Goal: Navigation & Orientation: Find specific page/section

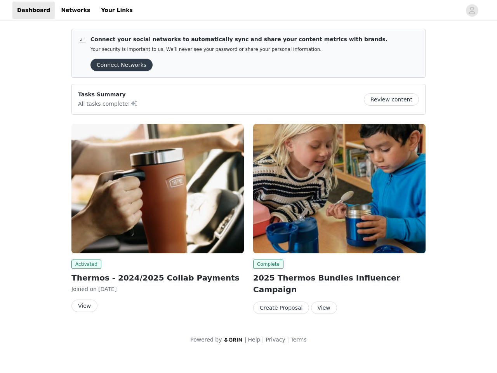
click at [249, 176] on div "Complete 2025 Thermos Bundles Influencer Campaign Create Proposal View" at bounding box center [340, 220] width 182 height 202
click at [249, 10] on div at bounding box center [299, 10] width 324 height 17
click at [472, 10] on icon "avatar" at bounding box center [471, 10] width 7 height 12
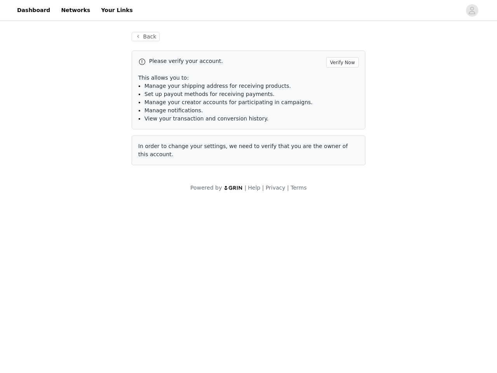
click at [119, 65] on div "Back Please verify your account. Verify Now This allows you to: Manage your shi…" at bounding box center [248, 112] width 497 height 179
click at [394, 99] on div "Back Please verify your account. Verify Now This allows you to: Manage your shi…" at bounding box center [248, 112] width 497 height 179
click at [158, 188] on div "Powered by | Help | Privacy | Terms" at bounding box center [248, 192] width 497 height 17
click at [85, 264] on body "Dashboard Networks Your Links Back Please verify your account. Verify Now This …" at bounding box center [248, 186] width 497 height 373
click at [84, 306] on body "Dashboard Networks Your Links Back Please verify your account. Verify Now This …" at bounding box center [248, 186] width 497 height 373
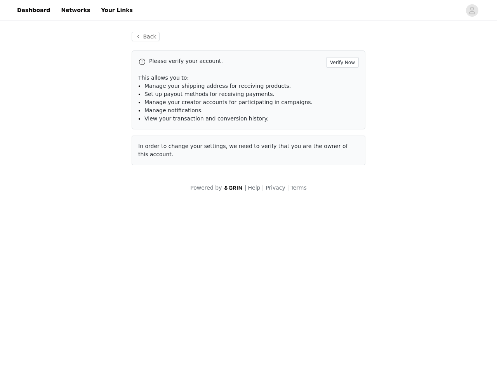
click at [339, 188] on div "Powered by | Help | Privacy | Terms" at bounding box center [248, 192] width 497 height 17
click at [267, 264] on body "Dashboard Networks Your Links Back Please verify your account. Verify Now This …" at bounding box center [248, 186] width 497 height 373
